Goal: Obtain resource: Obtain resource

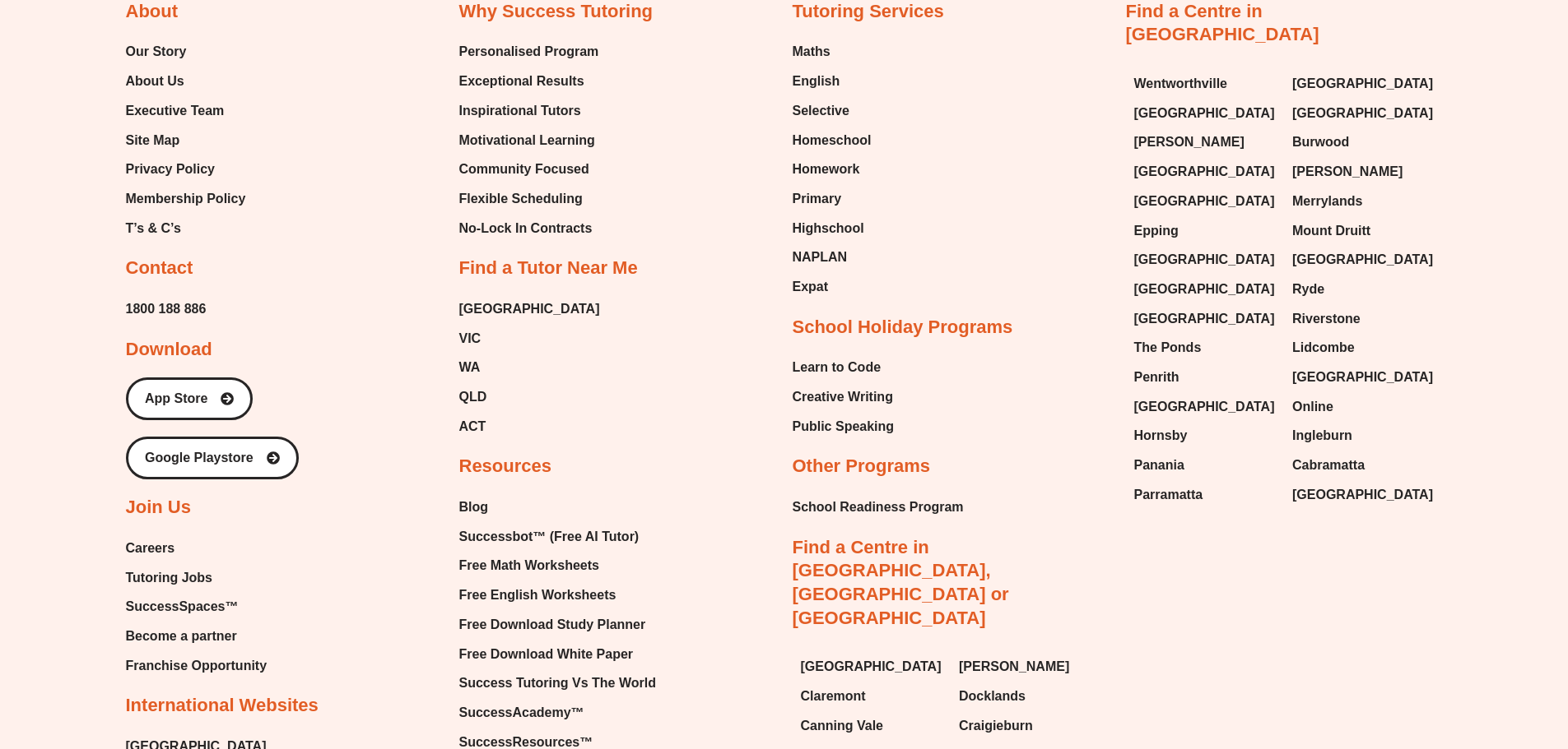
scroll to position [7240, 0]
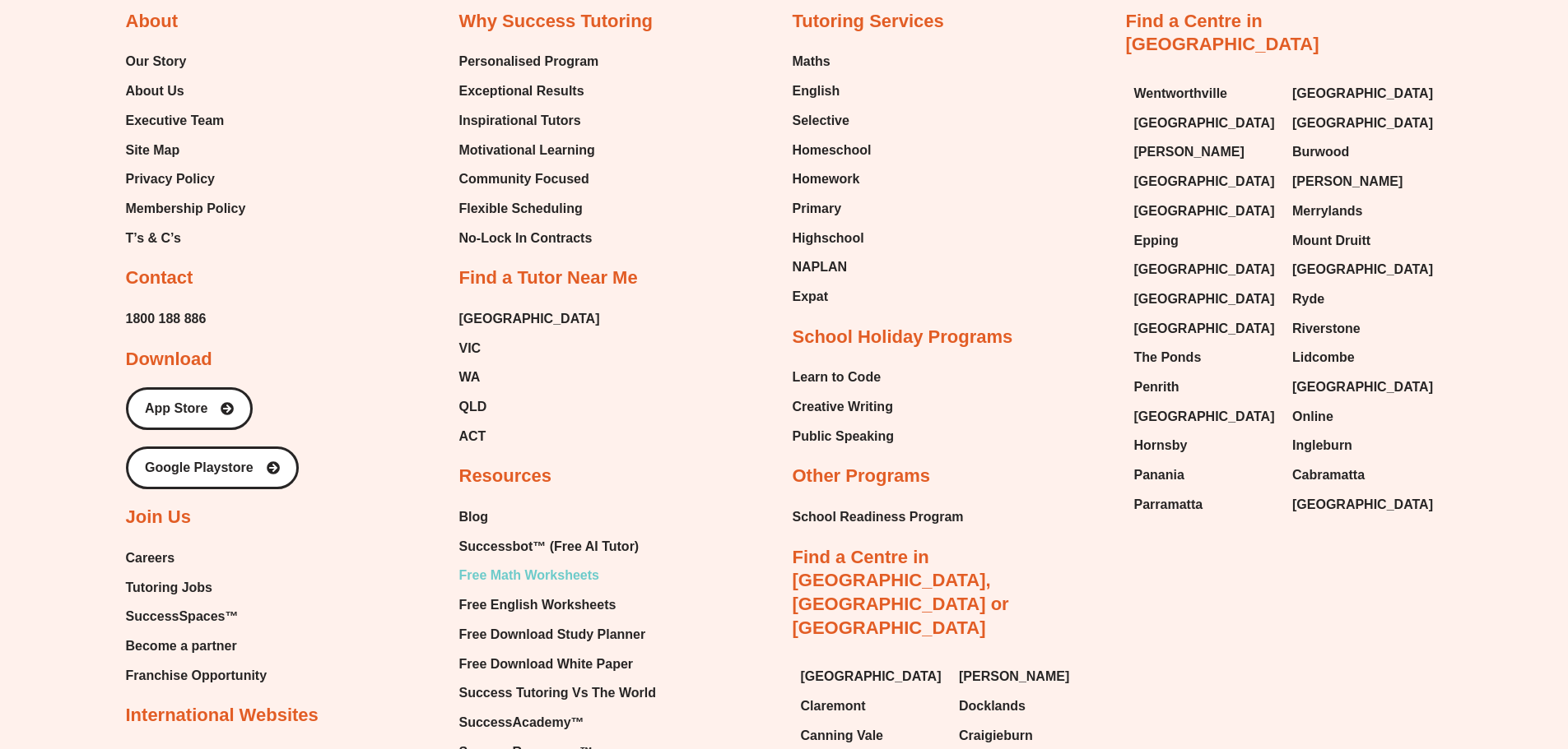
click at [580, 563] on span "Free Math Worksheets" at bounding box center [529, 576] width 140 height 24
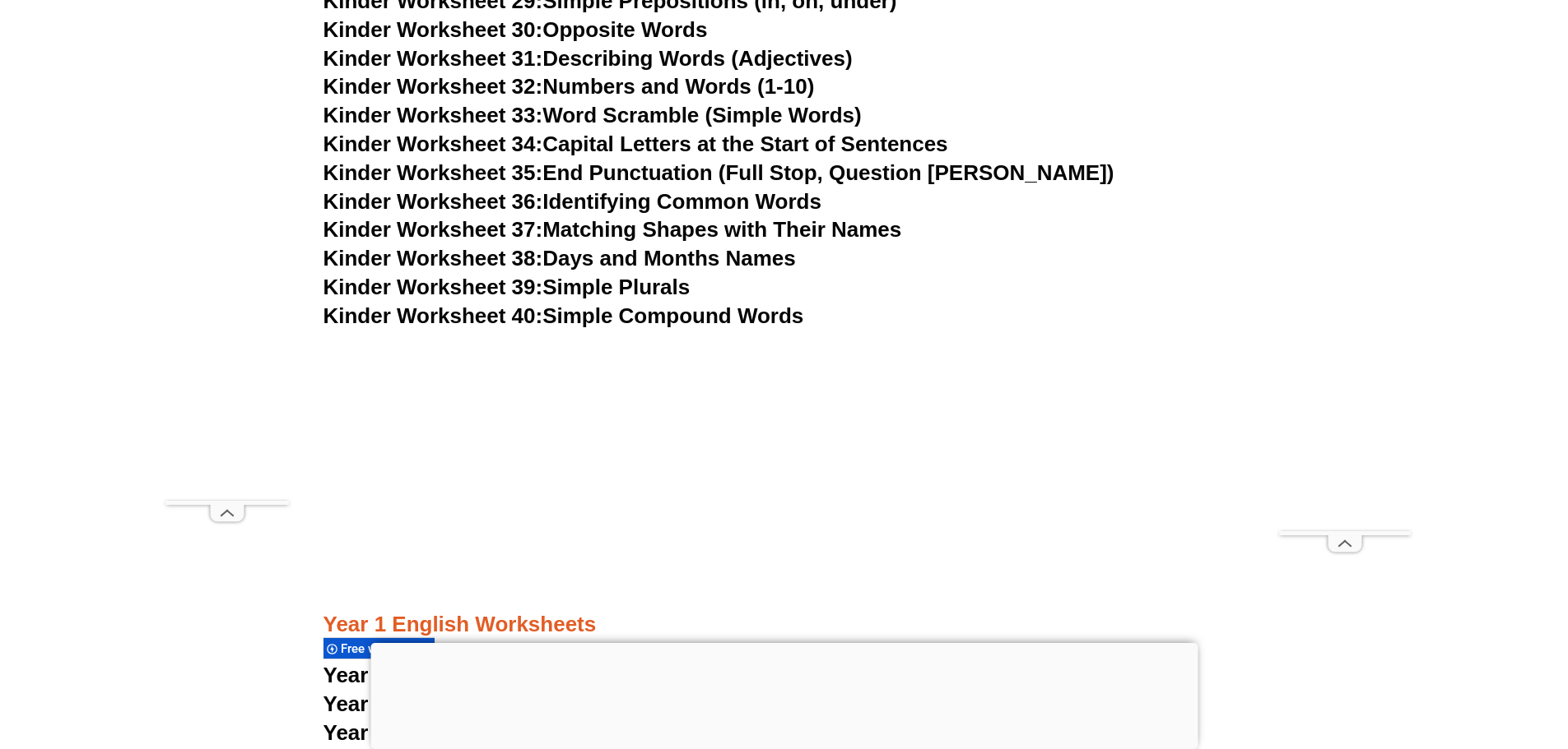
scroll to position [2265, 0]
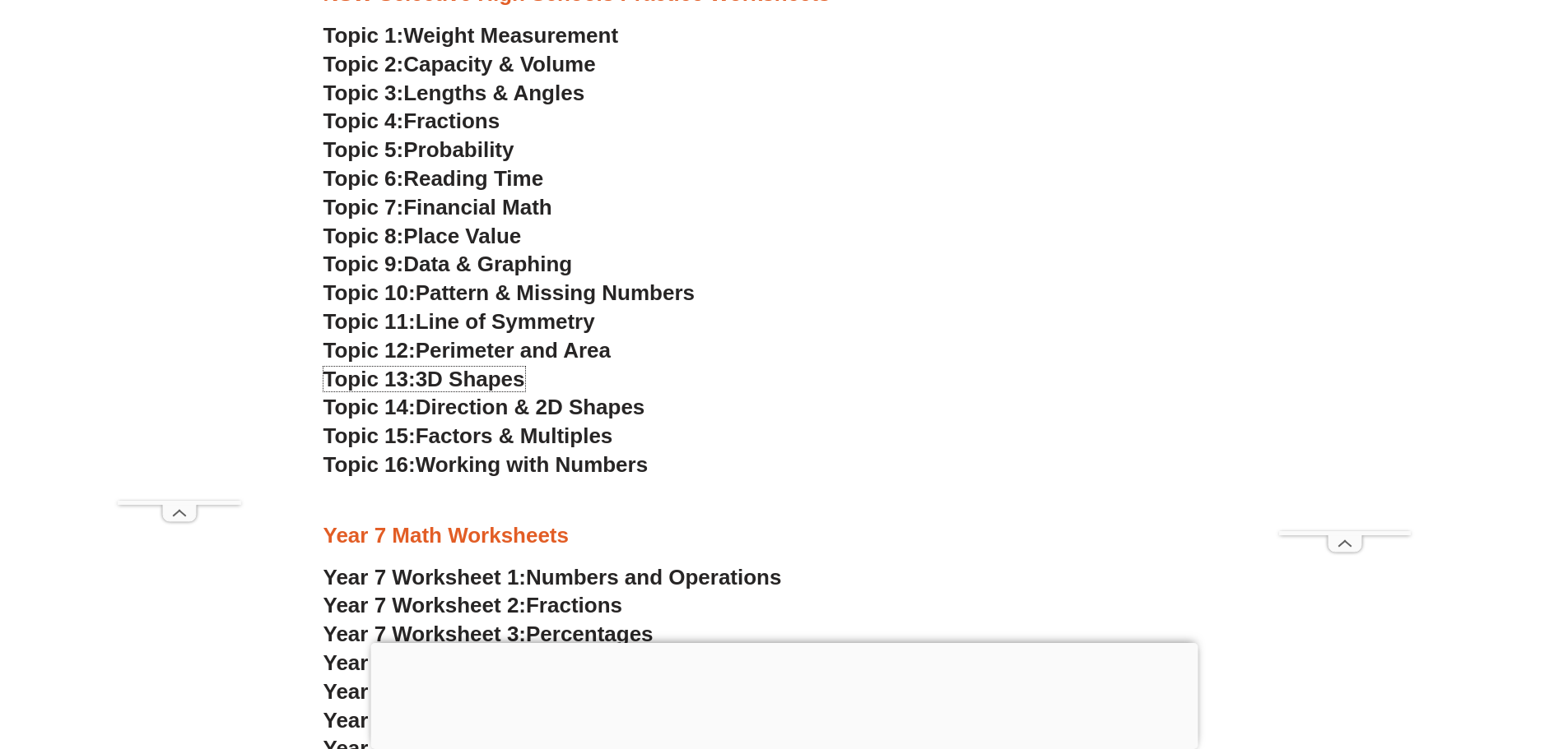
scroll to position [4542, 0]
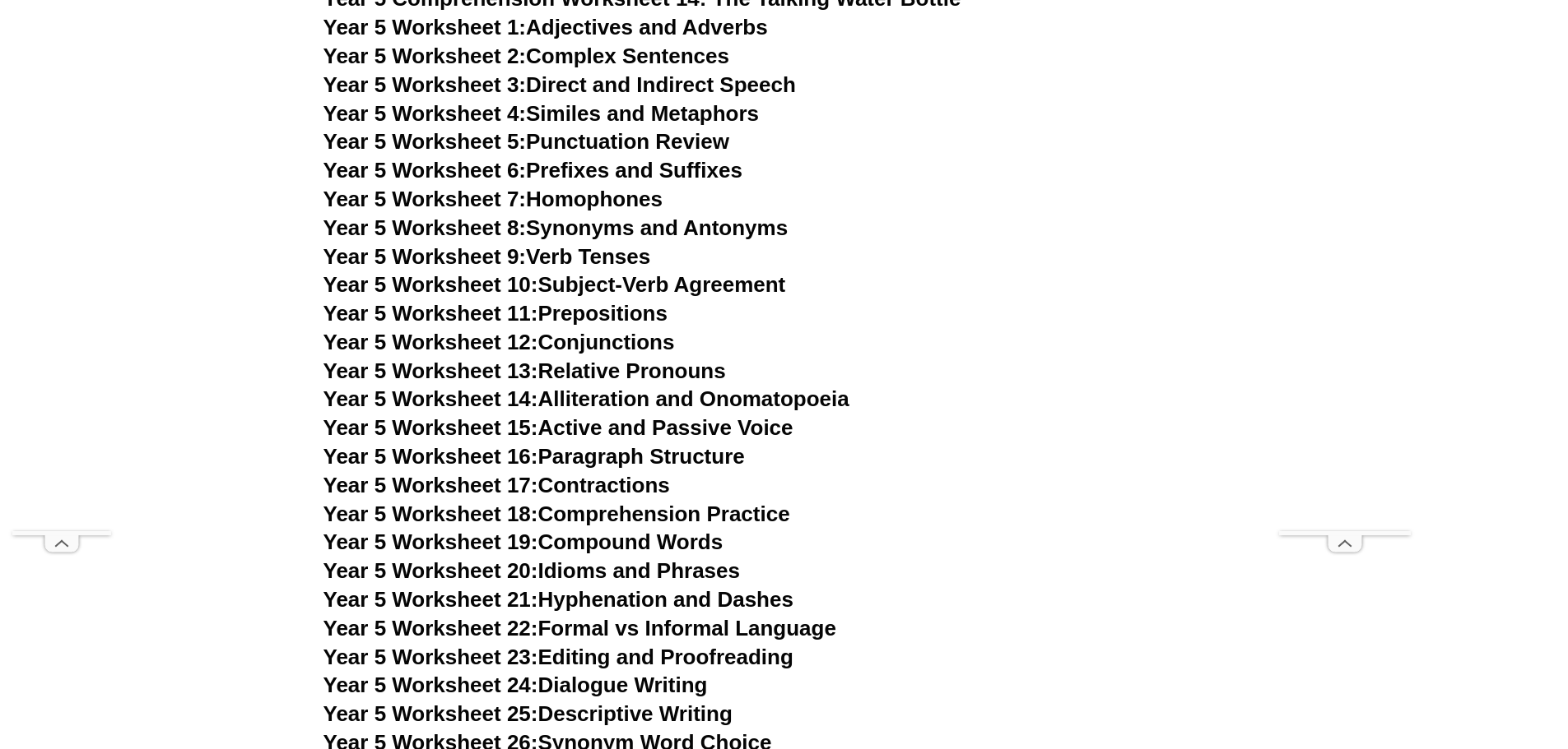
scroll to position [8398, 0]
